Goal: Task Accomplishment & Management: Manage account settings

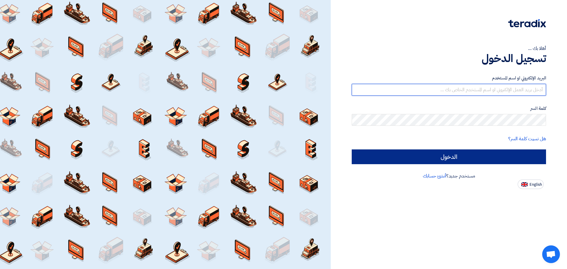
type input "[EMAIL_ADDRESS][DOMAIN_NAME]"
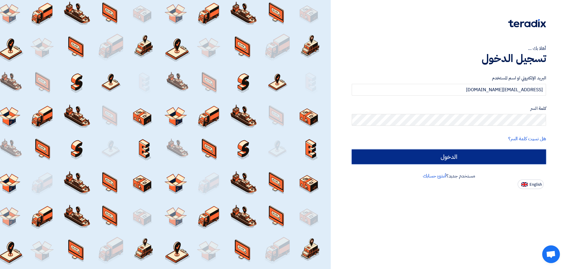
click at [451, 159] on input "الدخول" at bounding box center [448, 156] width 194 height 15
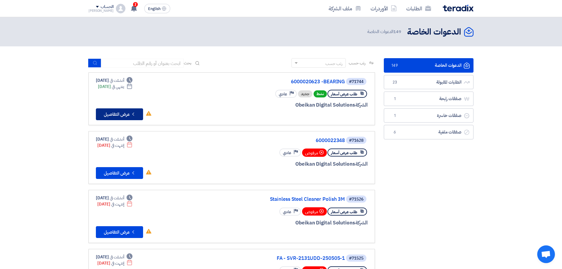
click at [119, 114] on button "Check details عرض التفاصيل" at bounding box center [119, 114] width 47 height 12
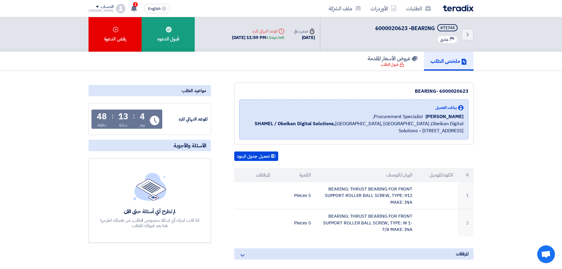
scroll to position [30, 0]
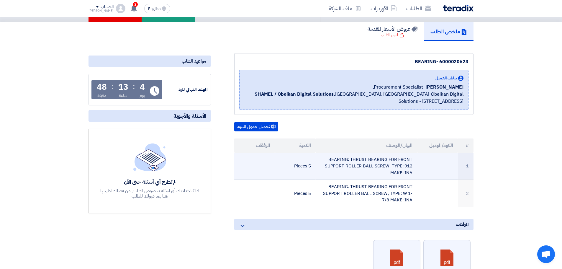
click at [382, 164] on td "BEARING: THRUST BEARING FOR FRONT SUPPORT ROLLER BALL SCREW, TYPE: 912 MAKE: INA" at bounding box center [367, 166] width 102 height 27
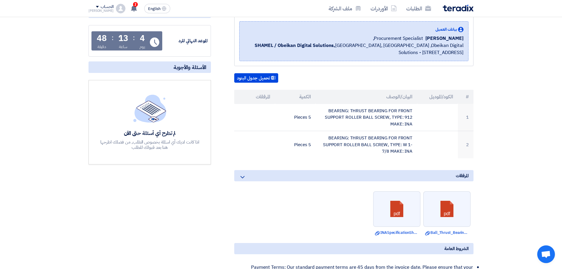
scroll to position [89, 0]
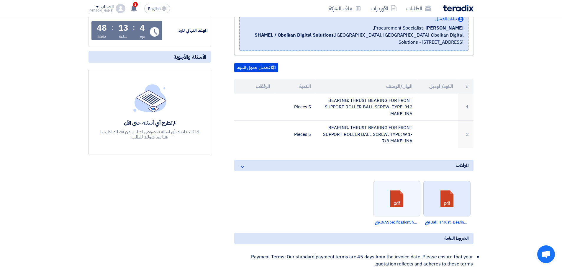
click at [448, 194] on link at bounding box center [447, 198] width 47 height 35
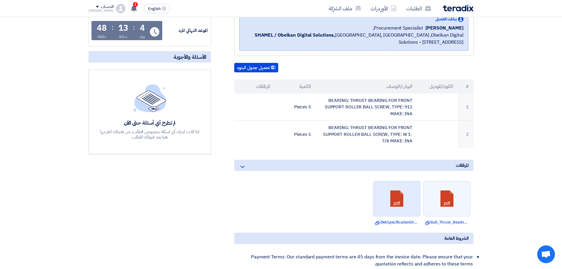
click at [398, 203] on link at bounding box center [397, 198] width 47 height 35
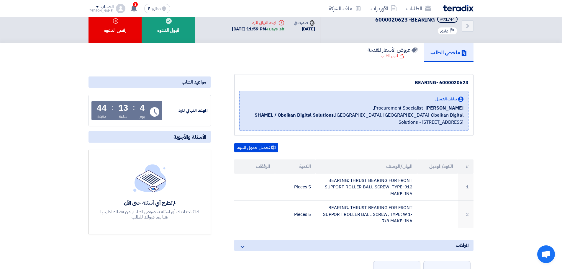
scroll to position [0, 0]
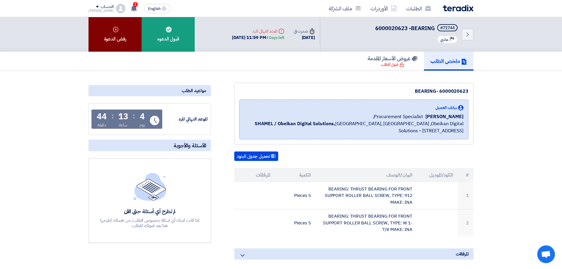
click at [99, 36] on div "رفض الدعوة" at bounding box center [115, 34] width 53 height 35
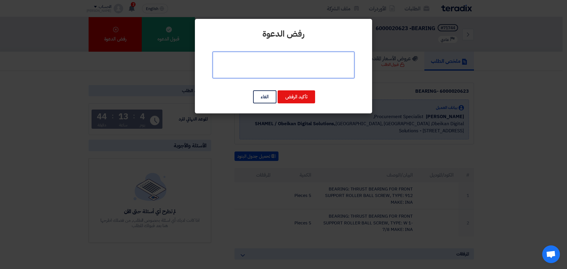
click at [283, 63] on textarea at bounding box center [283, 65] width 142 height 27
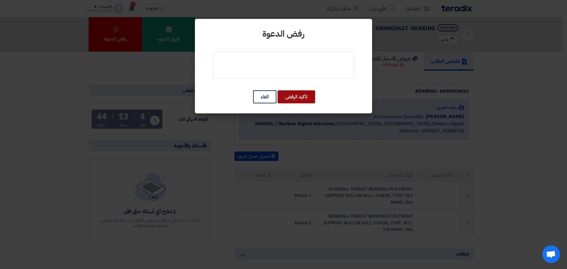
click at [306, 101] on button "تأكيد الرفض" at bounding box center [295, 96] width 37 height 13
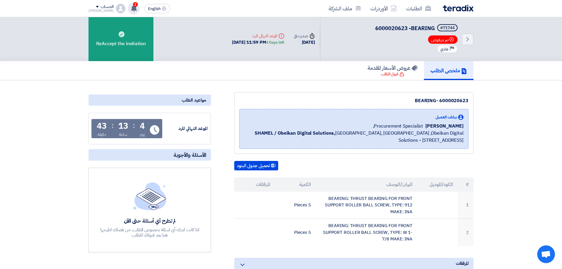
click at [131, 6] on icon at bounding box center [134, 8] width 6 height 6
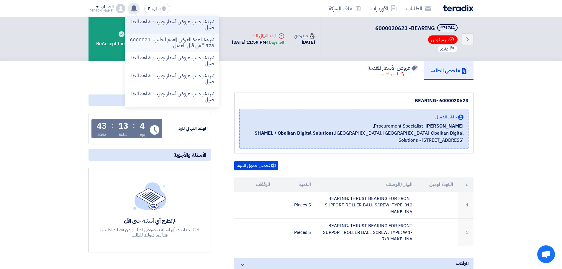
click at [162, 45] on p "تم مشاهدة العرض المقدم للطلب "6000021578 " من قبل العميل" at bounding box center [172, 43] width 84 height 12
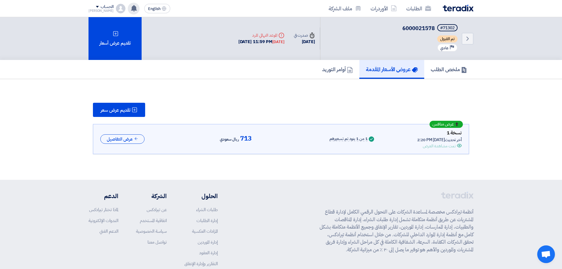
scroll to position [4, 0]
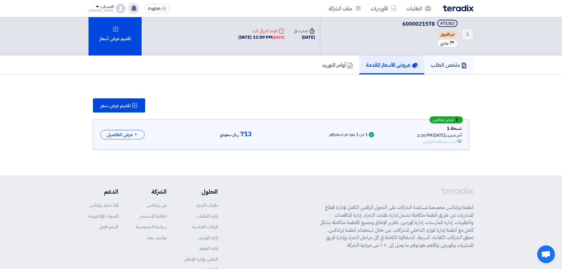
click at [447, 65] on h5 "ملخص الطلب" at bounding box center [449, 64] width 36 height 7
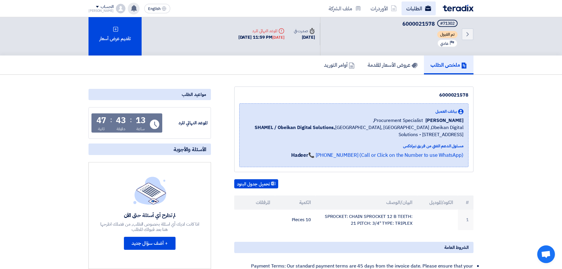
click at [420, 8] on link "الطلبات" at bounding box center [419, 8] width 34 height 14
